Goal: Navigation & Orientation: Find specific page/section

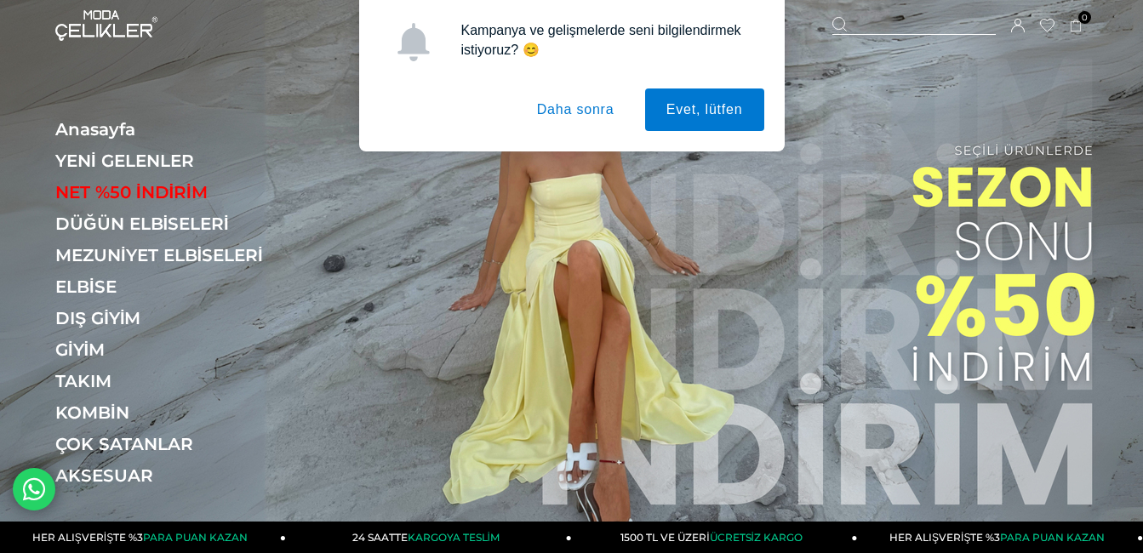
click at [586, 96] on button "Daha sonra" at bounding box center [576, 109] width 120 height 43
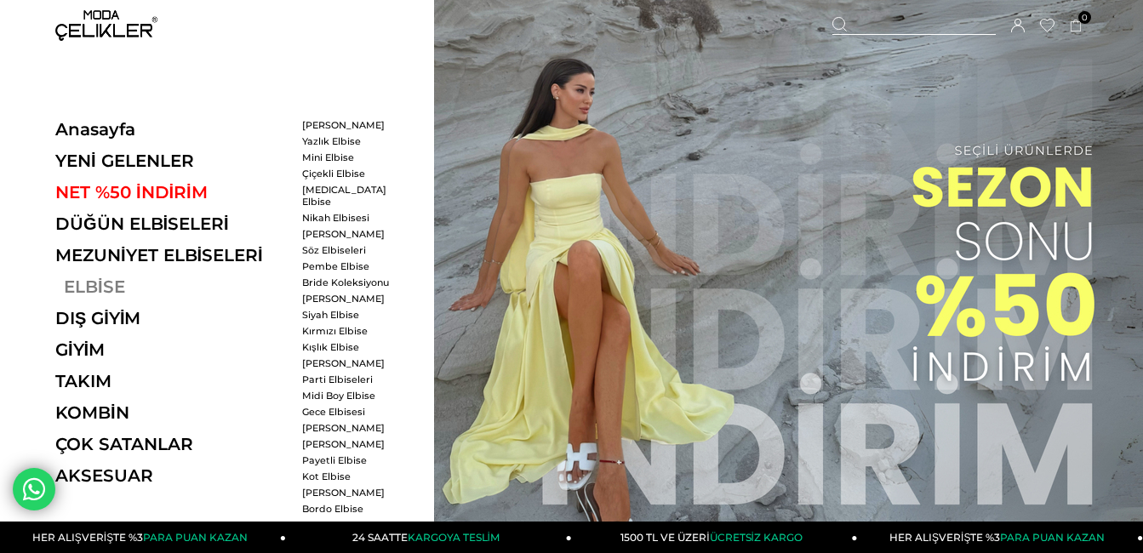
click at [89, 291] on link "ELBİSE" at bounding box center [172, 287] width 234 height 20
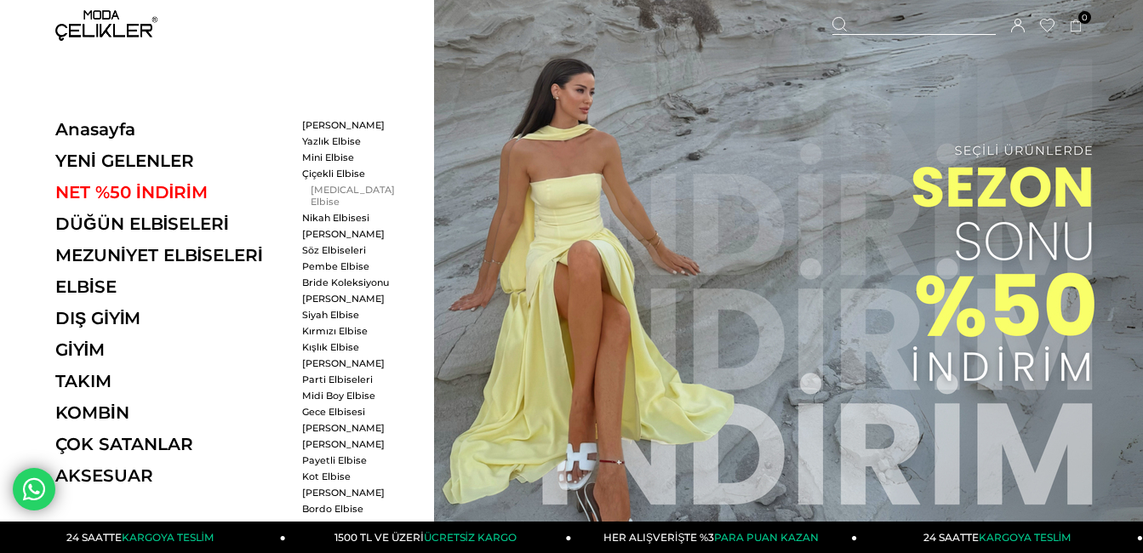
click at [322, 190] on link "[MEDICAL_DATA] Elbise" at bounding box center [351, 196] width 98 height 24
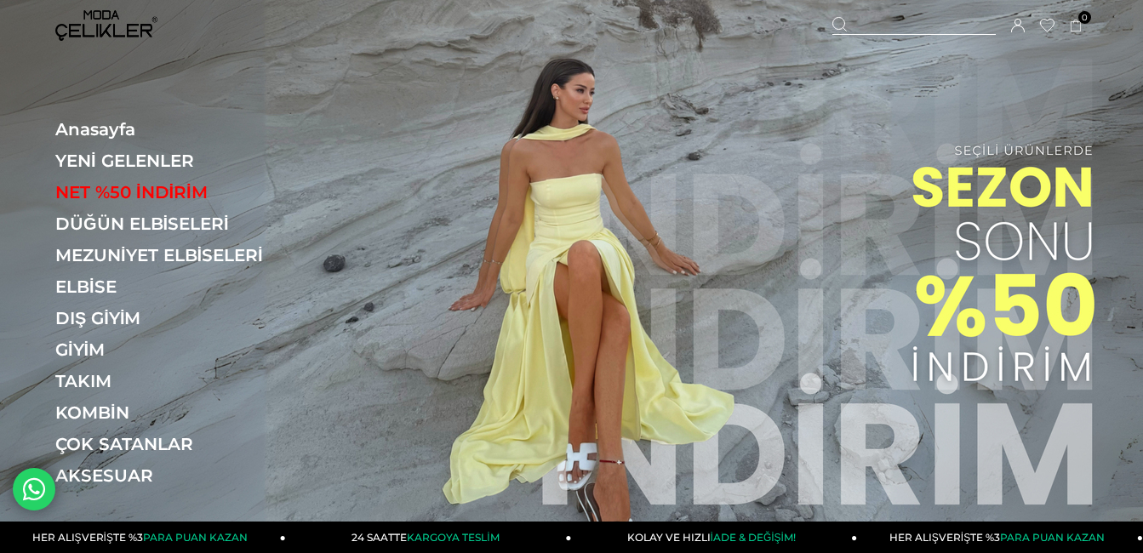
click at [145, 193] on link "NET %50 İNDİRİM" at bounding box center [172, 192] width 234 height 20
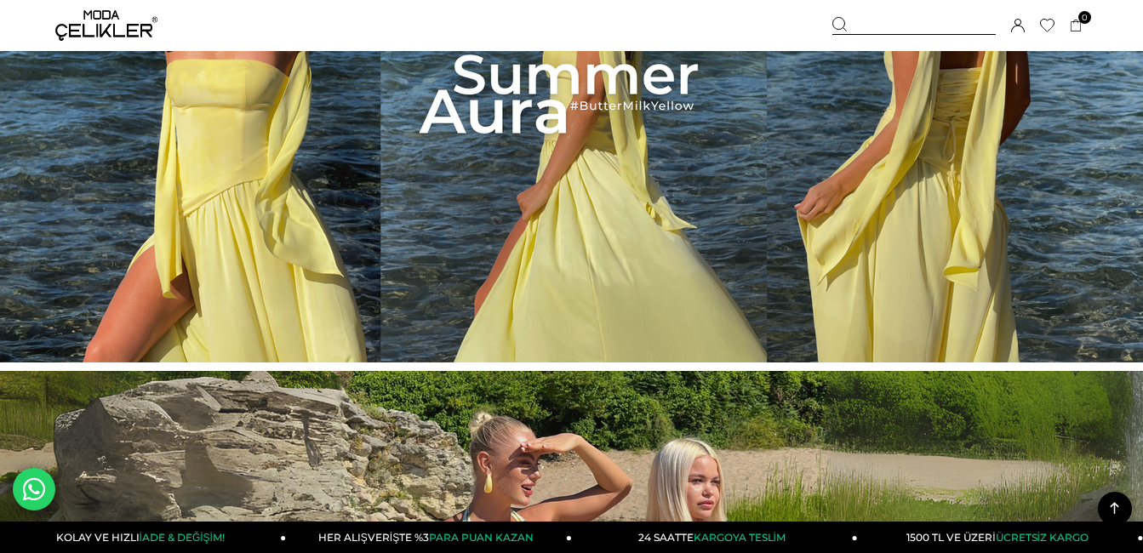
scroll to position [587, 0]
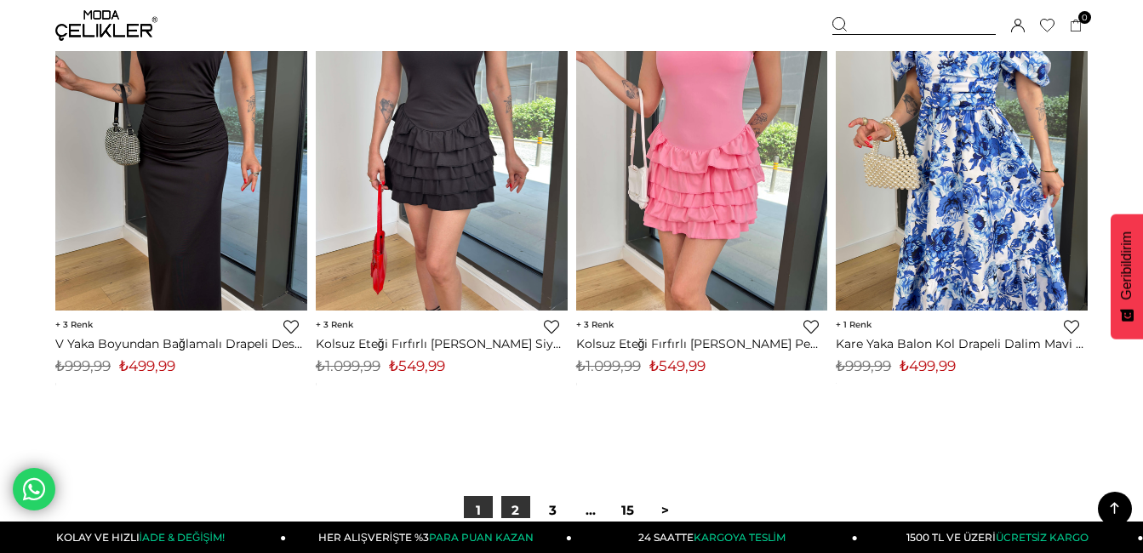
scroll to position [9448, 0]
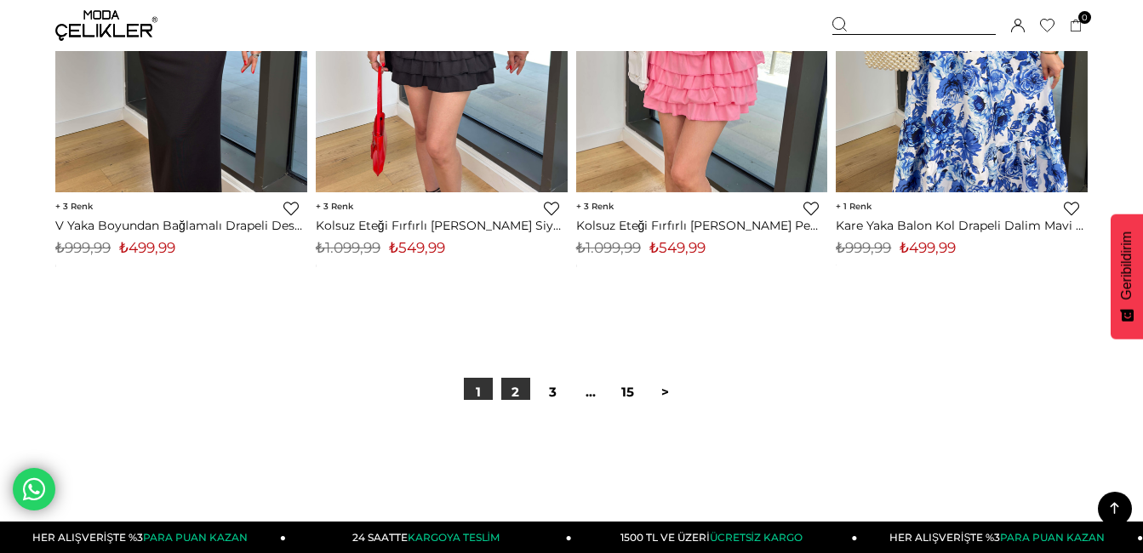
click at [503, 396] on link "2" at bounding box center [515, 392] width 29 height 29
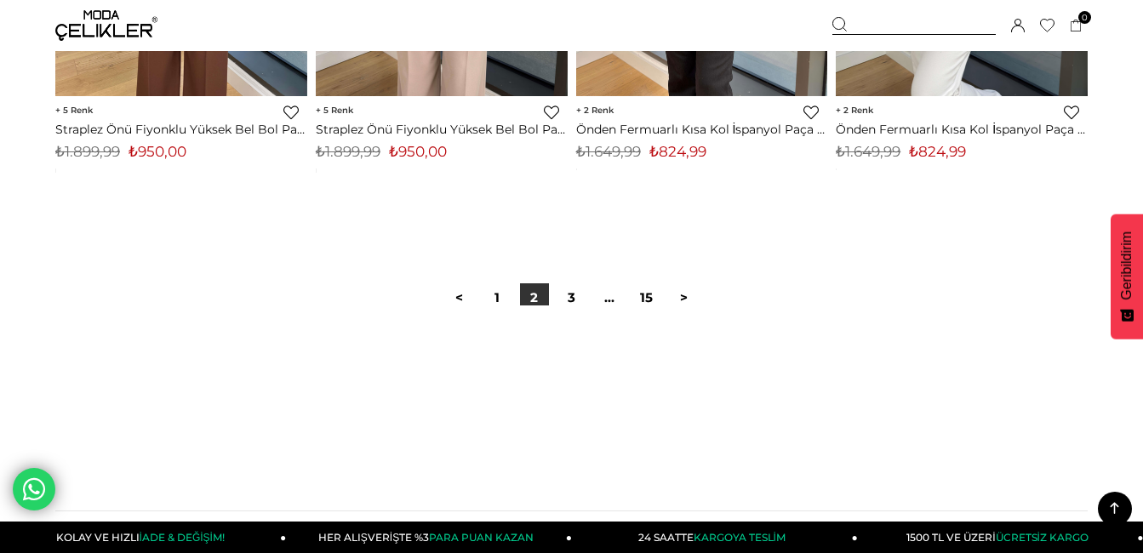
scroll to position [9576, 0]
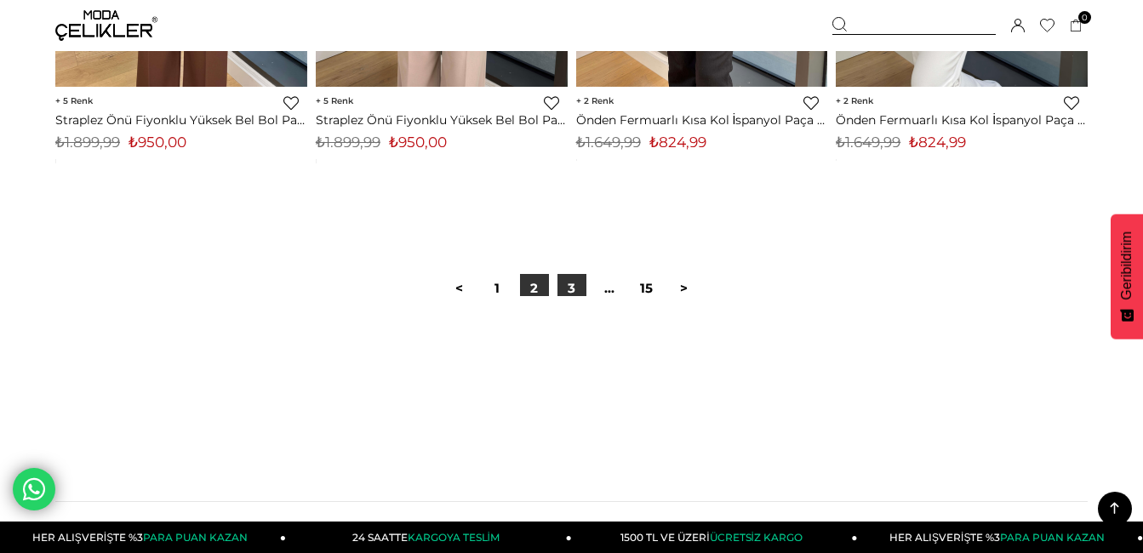
click at [579, 274] on link "3" at bounding box center [571, 288] width 29 height 29
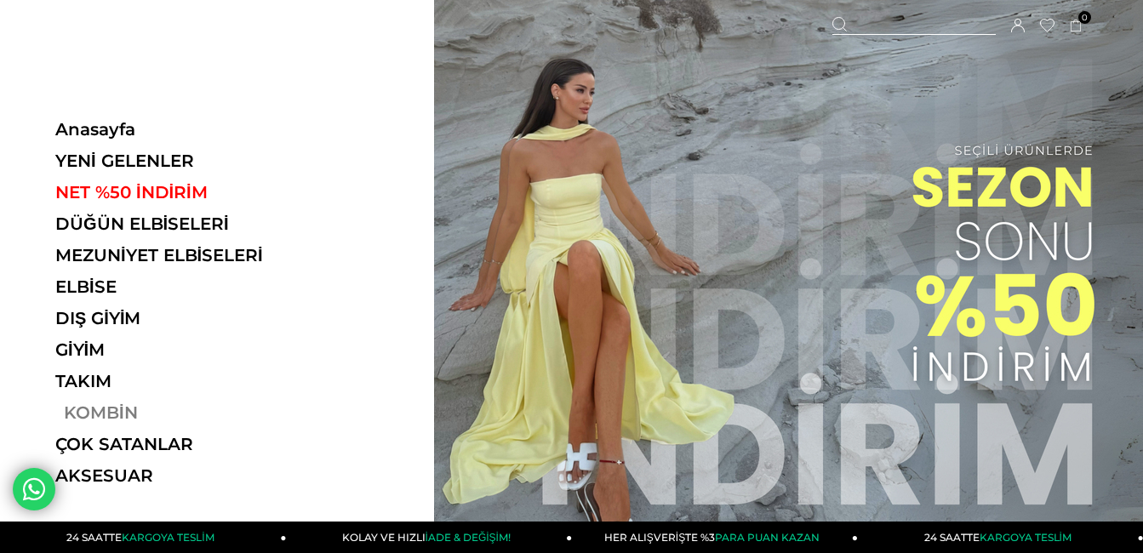
click at [88, 403] on link "KOMBİN" at bounding box center [172, 412] width 234 height 20
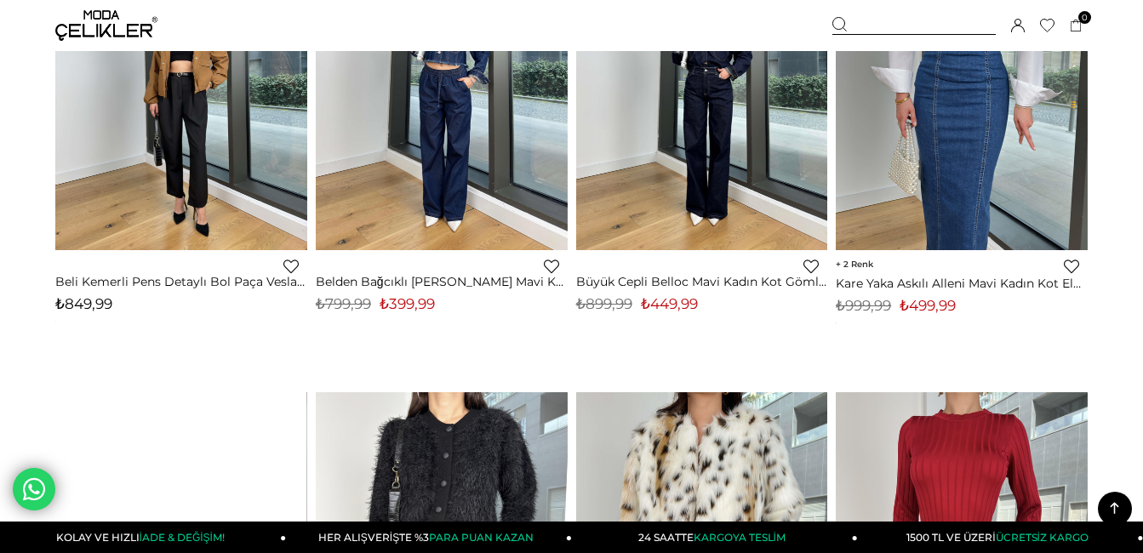
scroll to position [2074, 0]
